Goal: Task Accomplishment & Management: Use online tool/utility

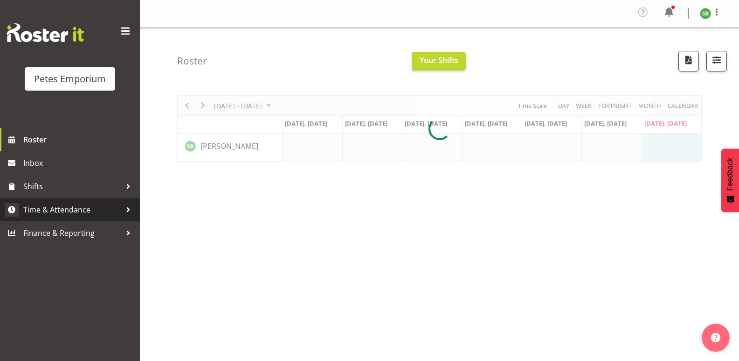
click at [50, 201] on link "Time & Attendance" at bounding box center [70, 209] width 140 height 23
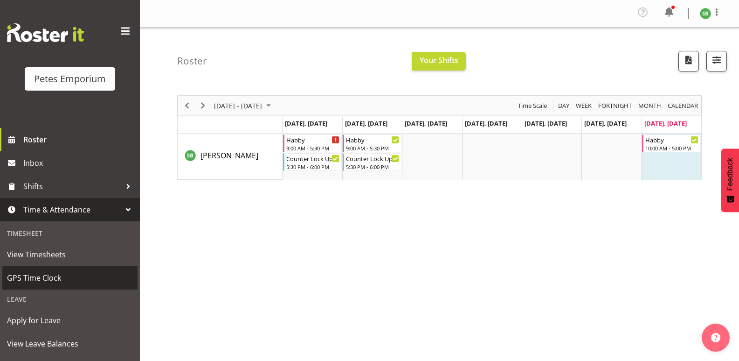
click at [30, 285] on link "GPS Time Clock" at bounding box center [69, 277] width 135 height 23
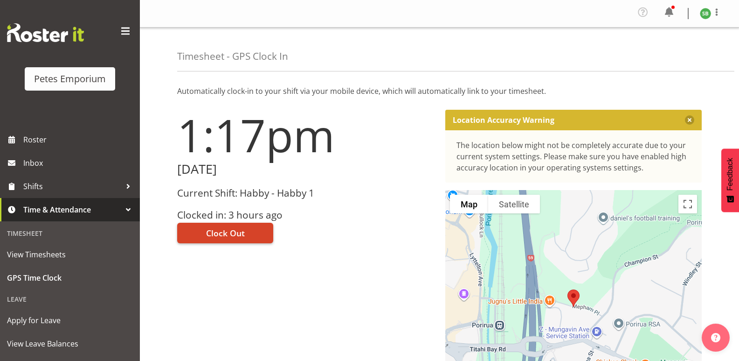
click at [228, 230] on span "Clock Out" at bounding box center [225, 233] width 39 height 12
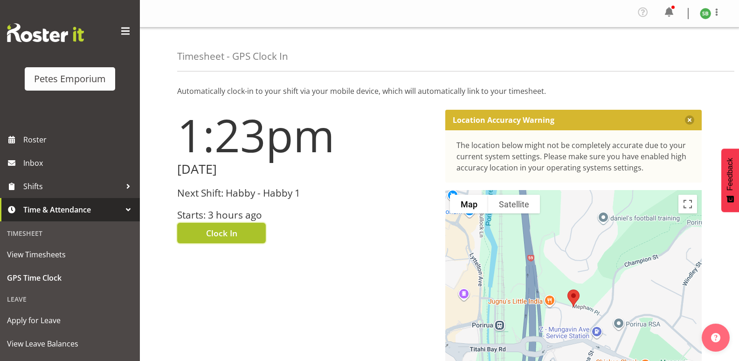
click at [223, 235] on span "Clock In" at bounding box center [221, 233] width 31 height 12
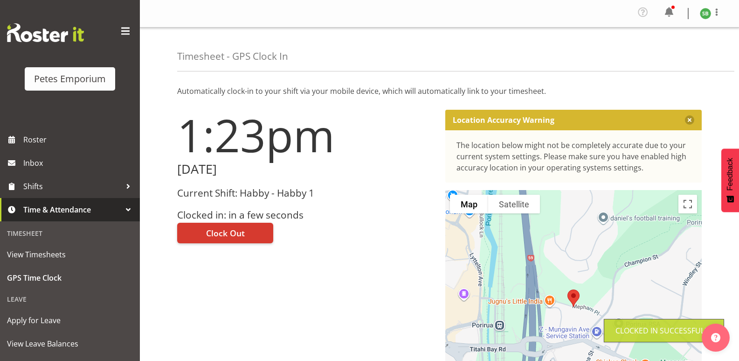
click at [706, 16] on img at bounding box center [705, 13] width 11 height 11
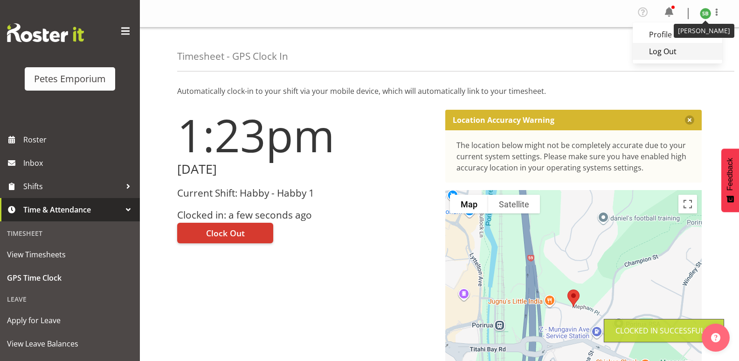
click at [671, 50] on link "Log Out" at bounding box center [678, 51] width 90 height 17
